Goal: Task Accomplishment & Management: Manage account settings

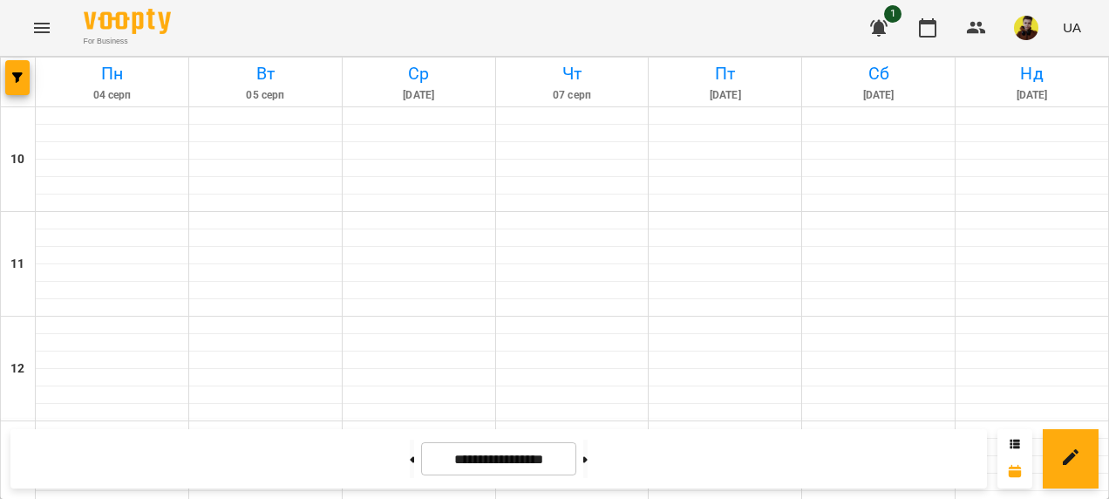
scroll to position [785, 0]
click at [588, 465] on button at bounding box center [585, 458] width 4 height 38
type input "**********"
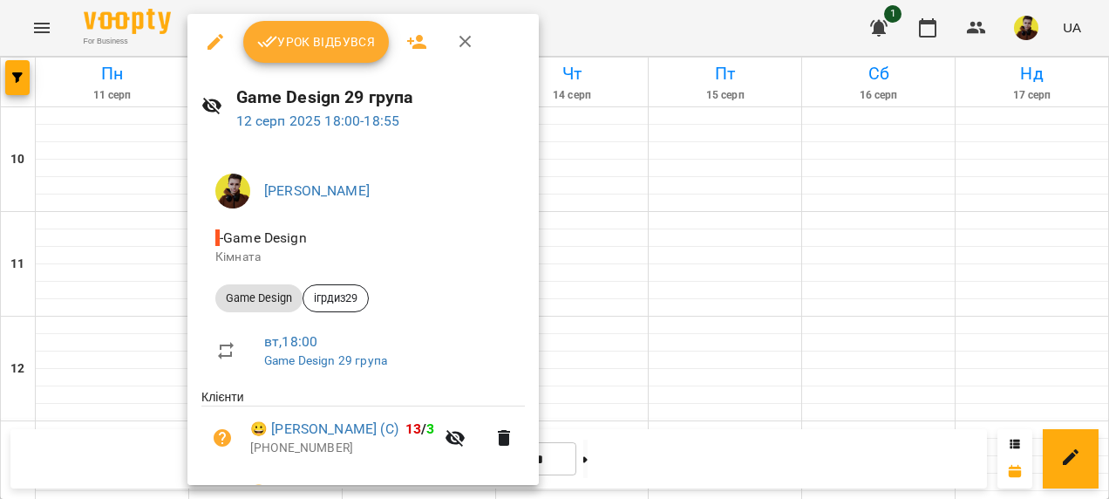
click at [291, 31] on span "Урок відбувся" at bounding box center [316, 41] width 119 height 21
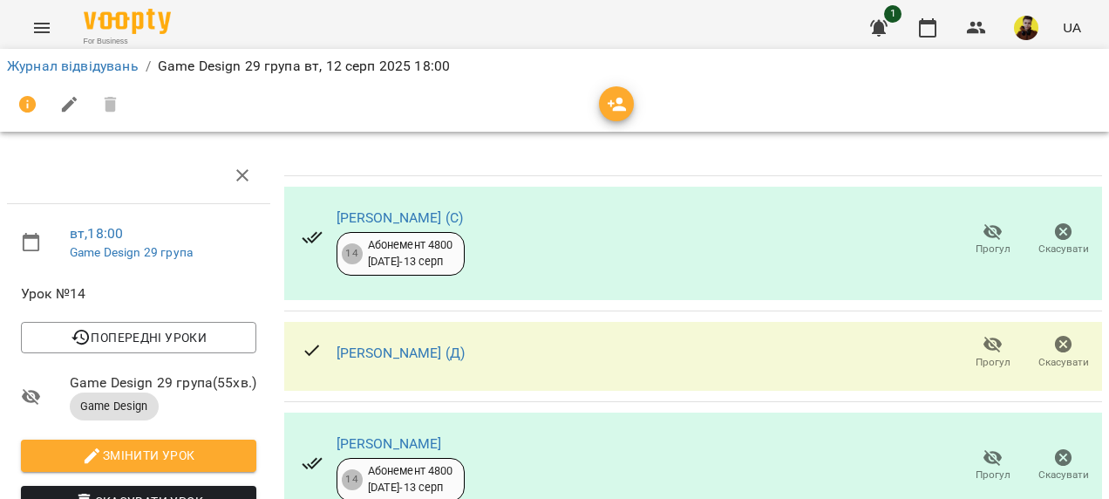
scroll to position [87, 0]
click at [115, 70] on link "Журнал відвідувань" at bounding box center [73, 66] width 132 height 17
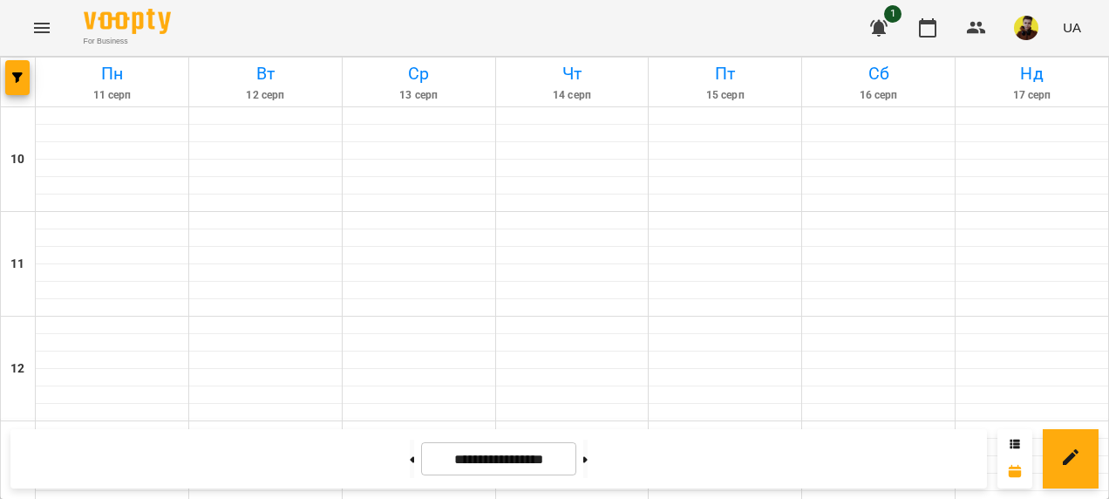
scroll to position [785, 0]
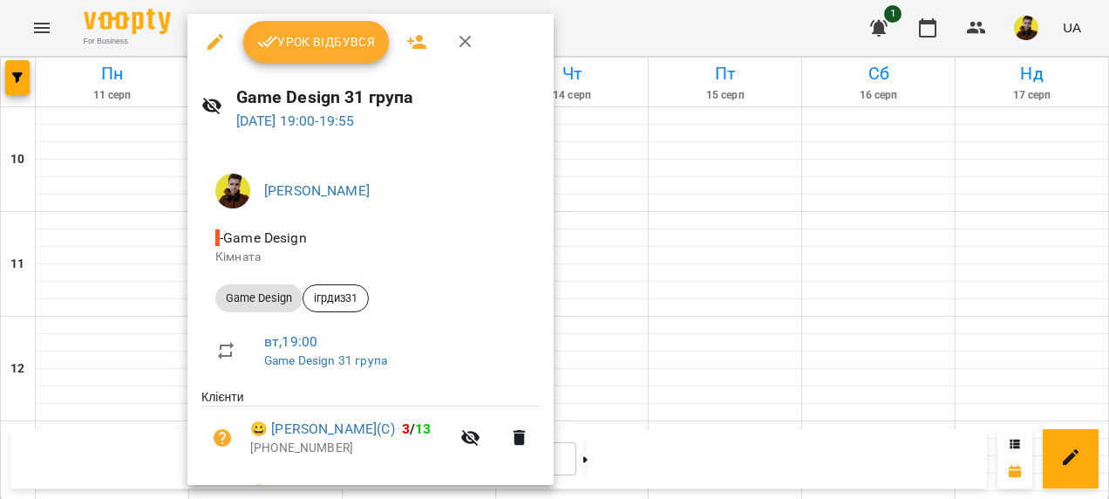
click at [332, 54] on button "Урок відбувся" at bounding box center [316, 42] width 146 height 42
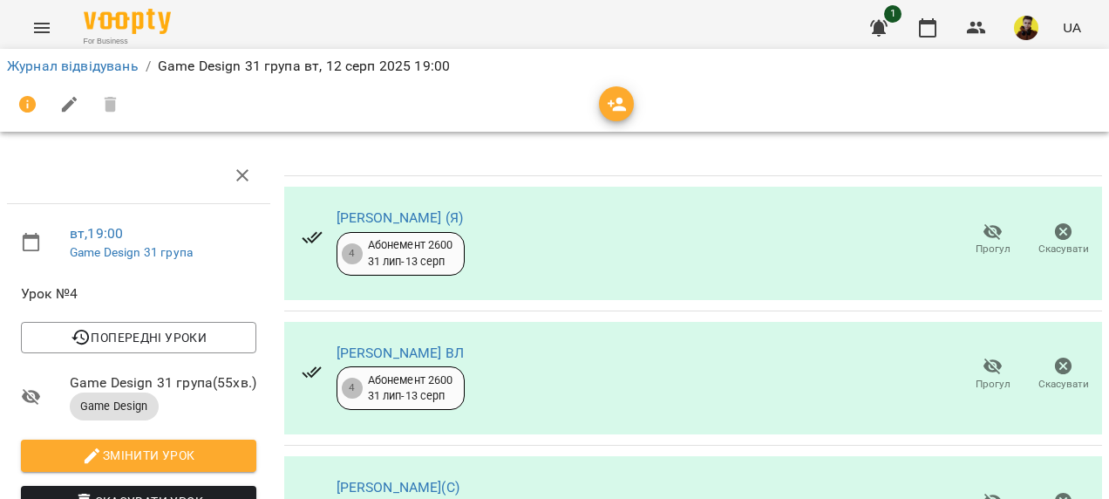
scroll to position [486, 0]
click at [78, 63] on link "Журнал відвідувань" at bounding box center [73, 66] width 132 height 17
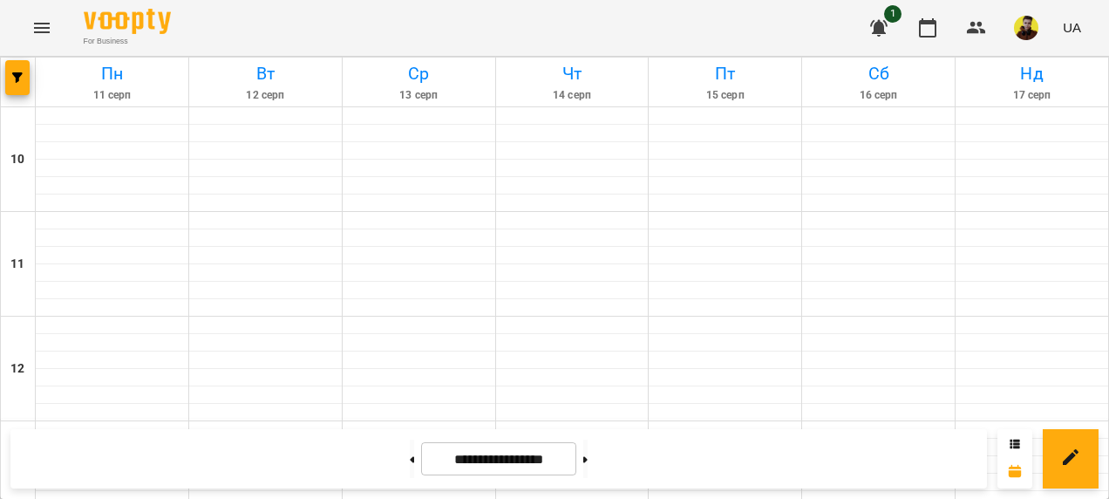
scroll to position [872, 0]
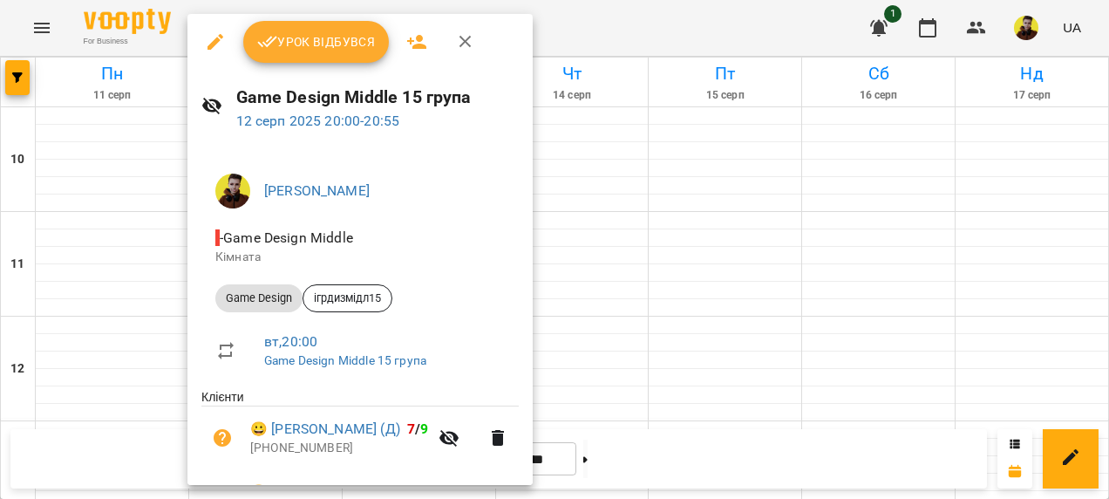
click at [337, 48] on span "Урок відбувся" at bounding box center [316, 41] width 119 height 21
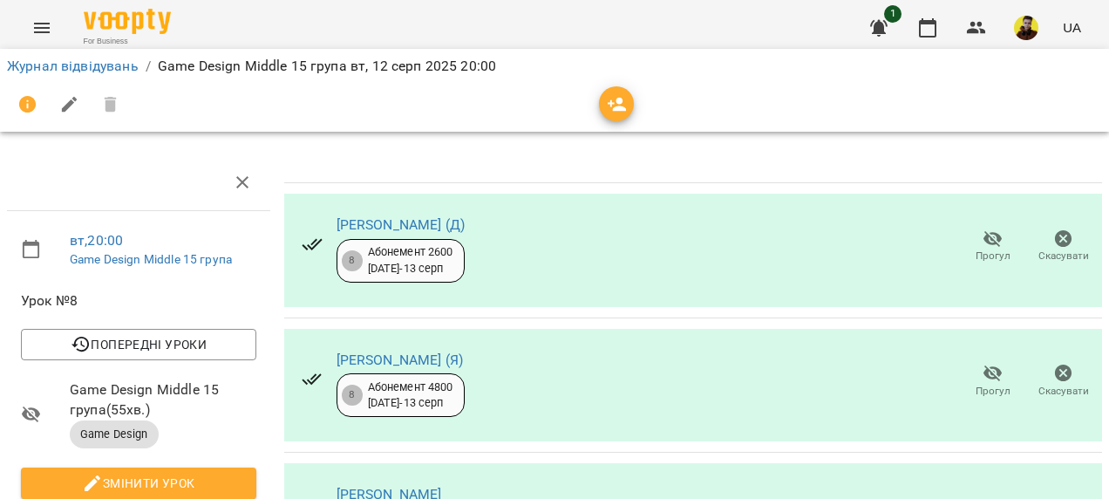
click at [983, 244] on icon "button" at bounding box center [993, 238] width 21 height 21
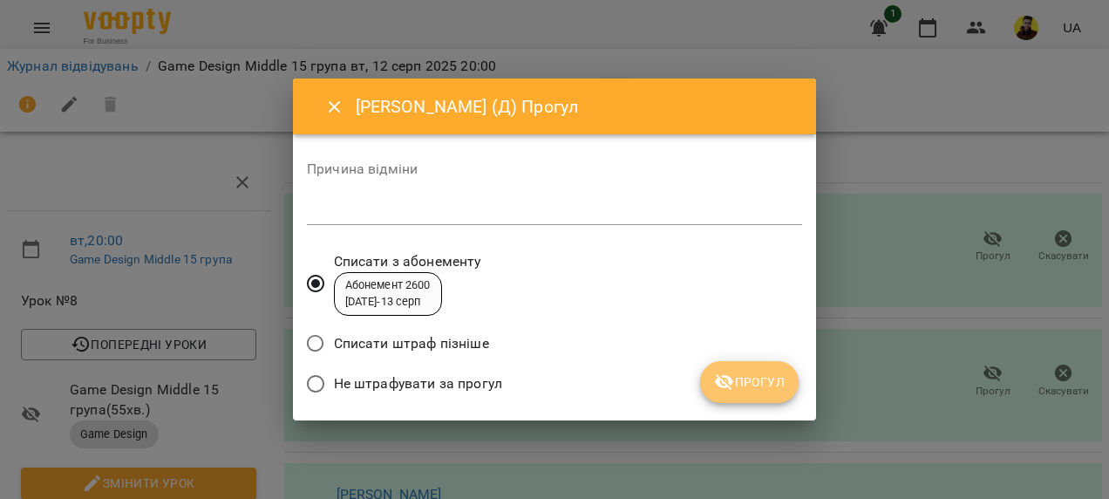
click at [719, 382] on icon "submit" at bounding box center [724, 382] width 19 height 17
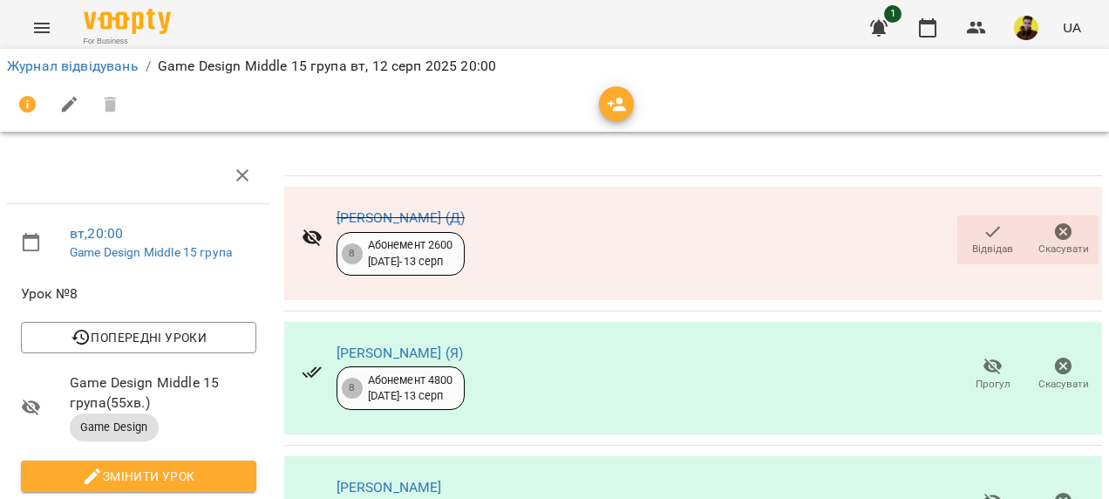
scroll to position [174, 0]
click at [991, 377] on span "Прогул" at bounding box center [993, 384] width 35 height 15
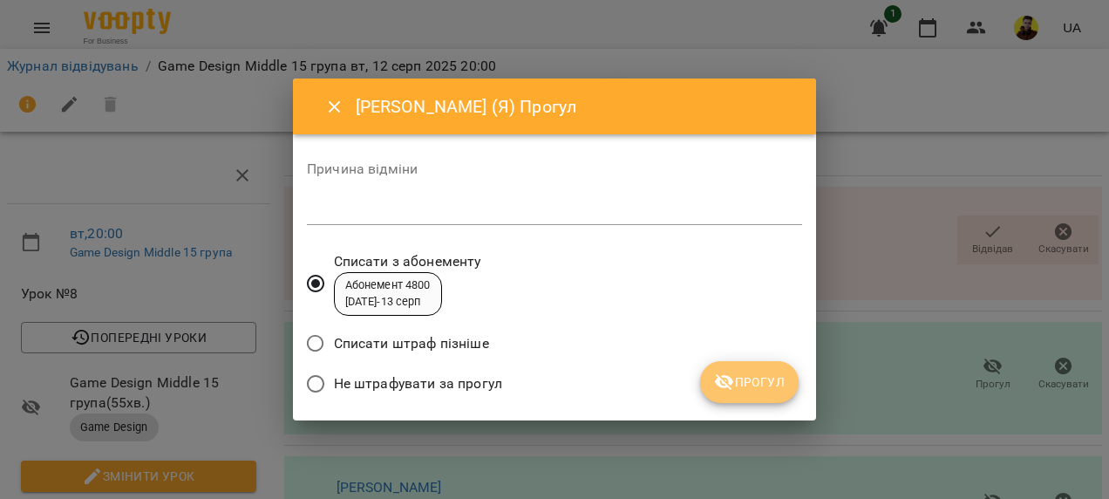
click at [760, 380] on span "Прогул" at bounding box center [749, 381] width 71 height 21
